Goal: Information Seeking & Learning: Learn about a topic

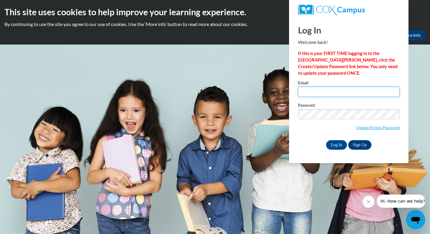
click at [304, 93] on input "Email" at bounding box center [348, 92] width 101 height 10
type input "ataylor@waupun.k12.wi.us"
click at [339, 143] on input "Log In" at bounding box center [336, 145] width 21 height 10
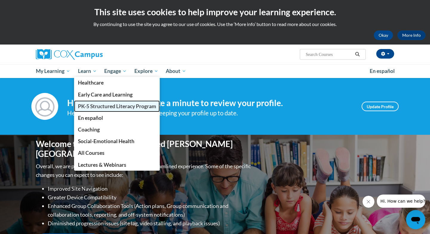
click at [97, 106] on span "PK-5 Structured Literacy Program" at bounding box center [117, 106] width 78 height 6
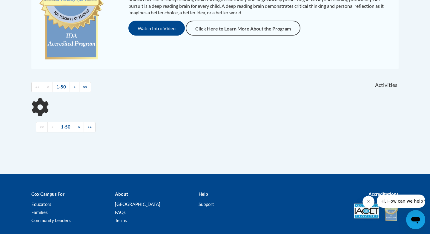
scroll to position [184, 0]
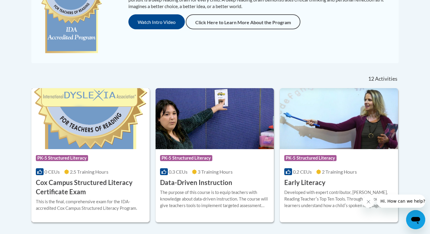
click at [88, 126] on img at bounding box center [90, 118] width 118 height 61
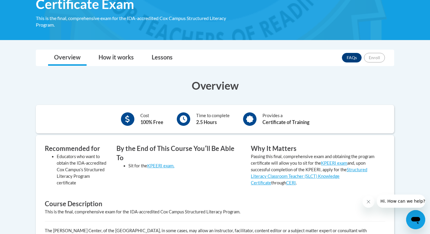
scroll to position [119, 0]
click at [159, 58] on link "Lessons" at bounding box center [162, 58] width 33 height 16
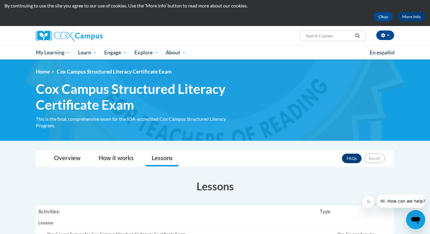
scroll to position [0, 0]
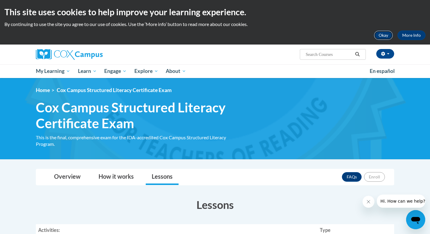
click at [385, 35] on button "Okay" at bounding box center [382, 35] width 19 height 10
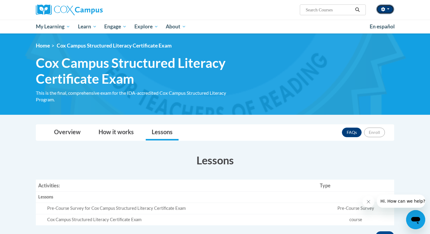
click at [384, 10] on icon "button" at bounding box center [383, 9] width 4 height 4
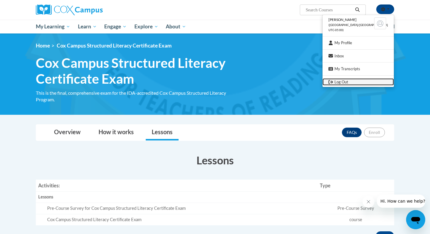
click at [352, 83] on link "Log Out" at bounding box center [357, 81] width 71 height 7
